Goal: Check status

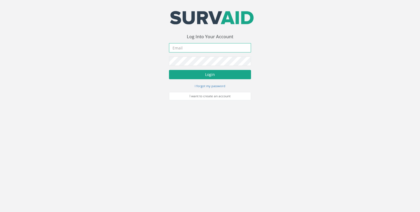
type input "[EMAIL_ADDRESS][DOMAIN_NAME]"
click at [171, 76] on button "Login" at bounding box center [210, 74] width 82 height 9
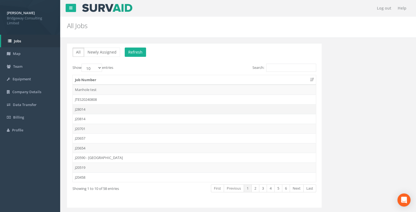
click at [136, 112] on td "J28014" at bounding box center [194, 109] width 243 height 10
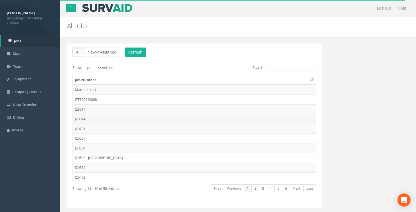
click at [87, 119] on td "J20814" at bounding box center [194, 119] width 243 height 10
click at [94, 112] on td "J28014" at bounding box center [194, 109] width 243 height 10
